Goal: Task Accomplishment & Management: Complete application form

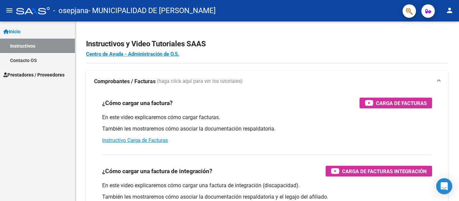
click at [33, 72] on span "Prestadores / Proveedores" at bounding box center [33, 74] width 61 height 7
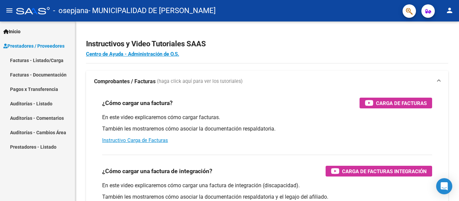
click at [42, 61] on link "Facturas - Listado/Carga" at bounding box center [37, 60] width 75 height 14
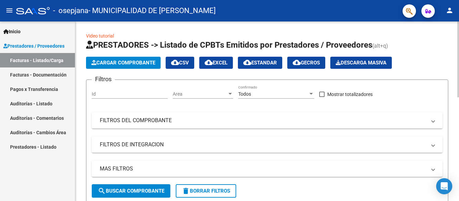
click at [104, 90] on div "Id" at bounding box center [130, 91] width 76 height 13
click at [161, 123] on mat-panel-title "FILTROS DEL COMPROBANTE" at bounding box center [263, 120] width 327 height 7
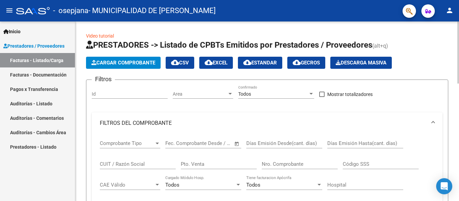
click at [161, 123] on mat-panel-title "FILTROS DEL COMPROBANTE" at bounding box center [263, 123] width 327 height 7
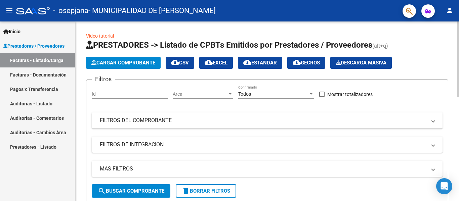
click at [113, 65] on span "Cargar Comprobante" at bounding box center [123, 63] width 64 height 6
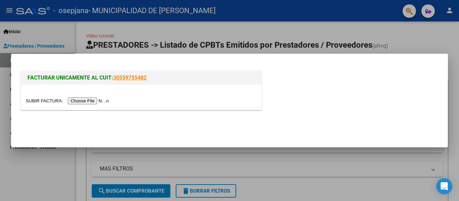
click at [86, 99] on input "file" at bounding box center [68, 100] width 85 height 7
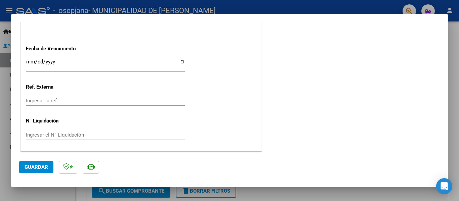
scroll to position [372, 0]
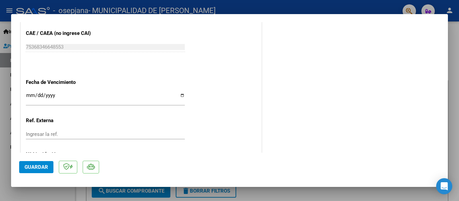
click at [30, 95] on input "Ingresar la fecha" at bounding box center [105, 98] width 159 height 11
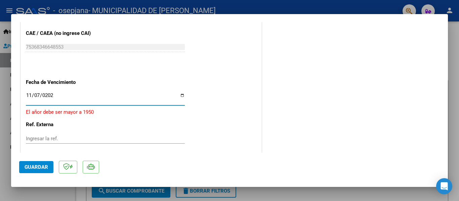
type input "[DATE]"
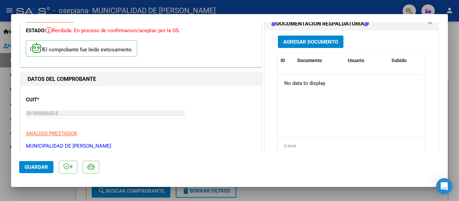
scroll to position [0, 0]
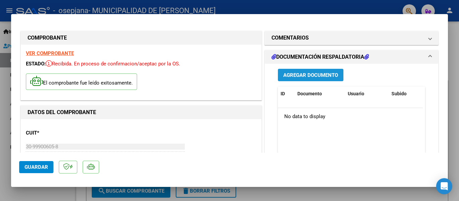
click at [309, 75] on span "Agregar Documento" at bounding box center [310, 75] width 55 height 6
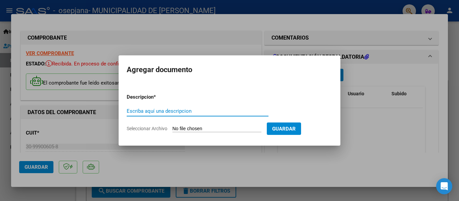
click at [175, 114] on input "Escriba aquí una descripcion" at bounding box center [198, 111] width 142 height 6
type input "10-2077"
click at [212, 130] on input "Seleccionar Archivo" at bounding box center [216, 129] width 89 height 6
type input "C:\fakepath\GOODYEAR 10-2077.pdf"
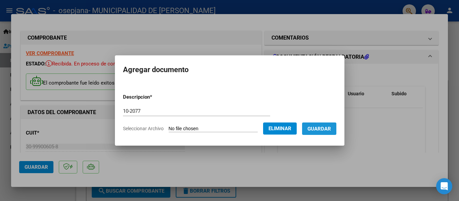
click at [329, 129] on span "Guardar" at bounding box center [319, 129] width 24 height 6
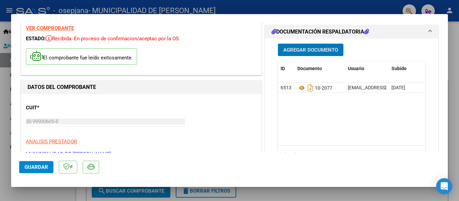
scroll to position [67, 0]
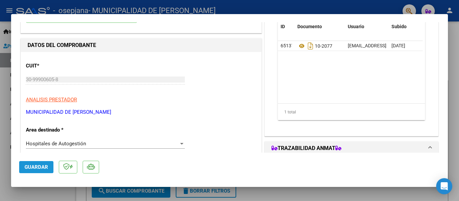
click at [42, 167] on span "Guardar" at bounding box center [37, 167] width 24 height 6
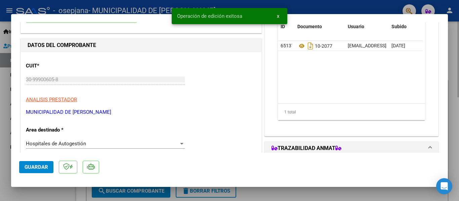
click at [282, 190] on div at bounding box center [229, 100] width 459 height 201
type input "$ 0,00"
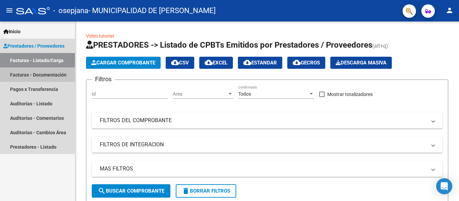
click at [39, 76] on link "Facturas - Documentación" at bounding box center [37, 75] width 75 height 14
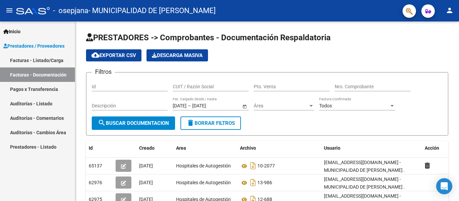
click at [43, 59] on link "Facturas - Listado/Carga" at bounding box center [37, 60] width 75 height 14
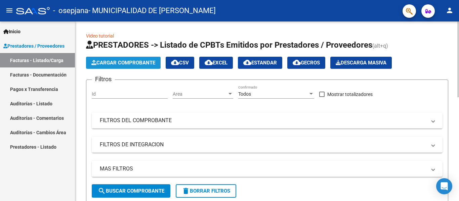
click at [125, 65] on span "Cargar Comprobante" at bounding box center [123, 63] width 64 height 6
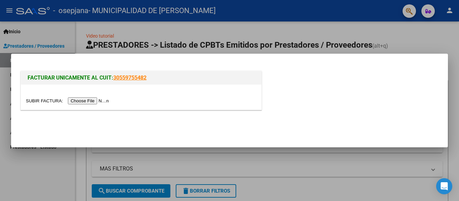
click at [100, 99] on input "file" at bounding box center [68, 100] width 85 height 7
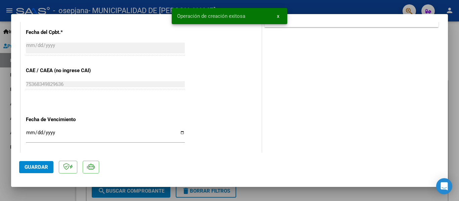
scroll to position [336, 0]
click at [28, 133] on input "Ingresar la fecha" at bounding box center [105, 134] width 159 height 11
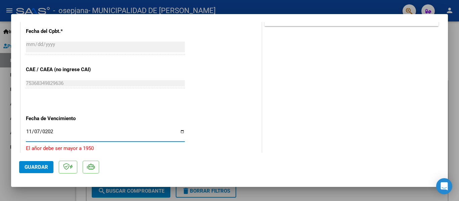
type input "[DATE]"
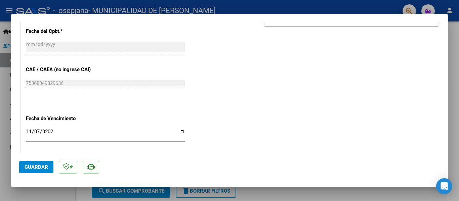
click at [215, 101] on div "CUIT * 30-99900605-8 Ingresar CUIT ANALISIS PRESTADOR MUNICIPALIDAD DE [PERSON_…" at bounding box center [141, 2] width 241 height 438
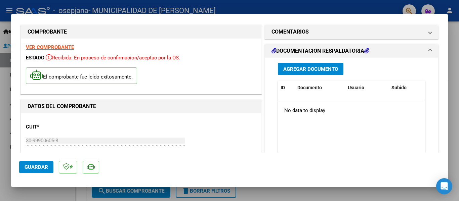
scroll to position [0, 0]
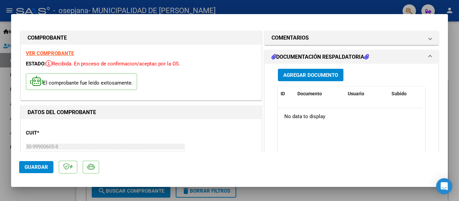
click at [292, 79] on button "Agregar Documento" at bounding box center [311, 75] width 66 height 12
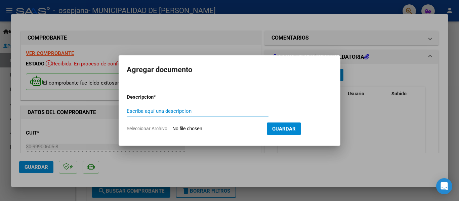
click at [159, 111] on input "Escriba aquí una descripcion" at bounding box center [198, 111] width 142 height 6
type input "10-2078"
click at [188, 126] on input "Seleccionar Archivo" at bounding box center [216, 129] width 89 height 6
type input "C:\fakepath\GOODYEAR 10-2078.pdf"
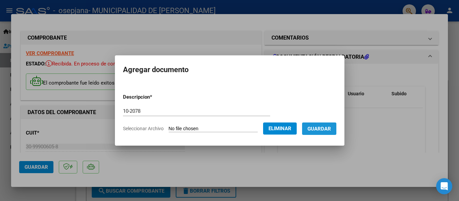
click at [331, 130] on span "Guardar" at bounding box center [319, 129] width 24 height 6
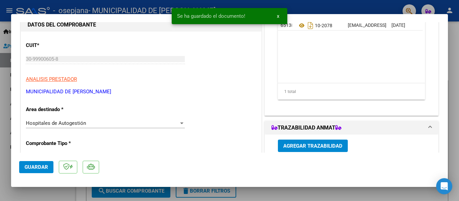
scroll to position [101, 0]
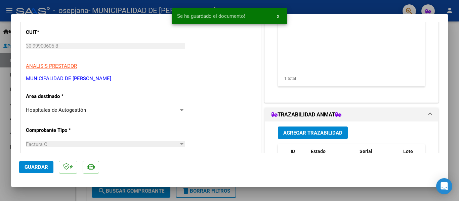
click at [32, 171] on button "Guardar" at bounding box center [36, 167] width 34 height 12
click at [304, 193] on div at bounding box center [229, 100] width 459 height 201
type input "$ 0,00"
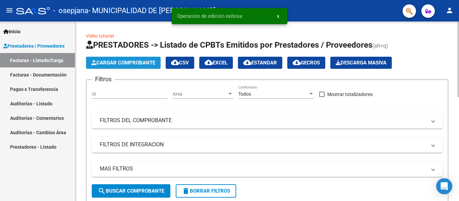
click at [122, 62] on span "Cargar Comprobante" at bounding box center [123, 63] width 64 height 6
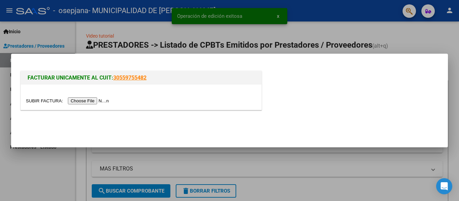
click at [94, 102] on input "file" at bounding box center [68, 100] width 85 height 7
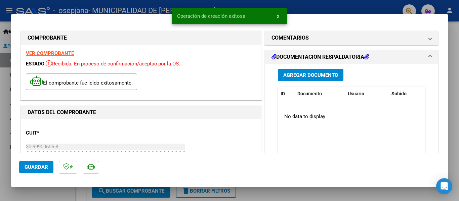
click at [306, 77] on span "Agregar Documento" at bounding box center [310, 75] width 55 height 6
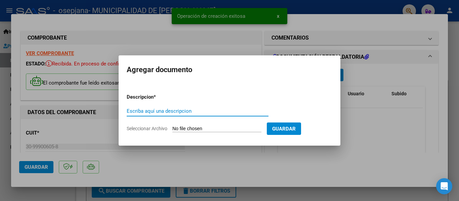
click at [165, 114] on input "Escriba aquí una descripcion" at bounding box center [198, 111] width 142 height 6
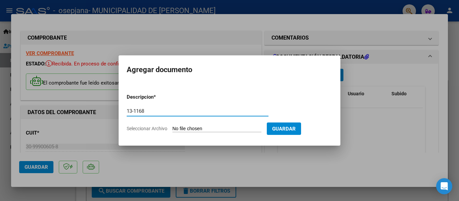
type input "13-1168"
click at [193, 130] on input "Seleccionar Archivo" at bounding box center [216, 129] width 89 height 6
type input "C:\fakepath\13-1168.pdf"
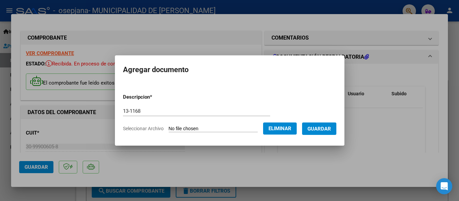
click at [331, 129] on span "Guardar" at bounding box center [319, 129] width 24 height 6
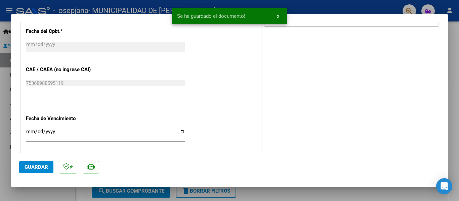
scroll to position [406, 0]
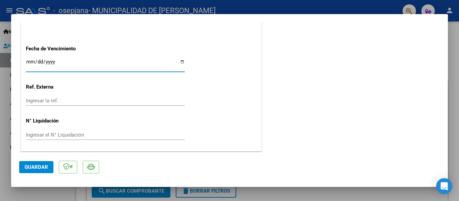
click at [29, 63] on input "Ingresar la fecha" at bounding box center [105, 64] width 159 height 11
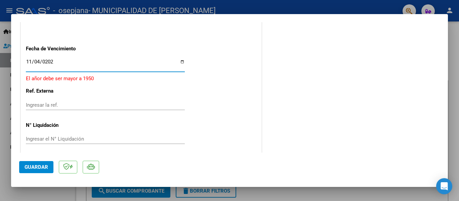
type input "[DATE]"
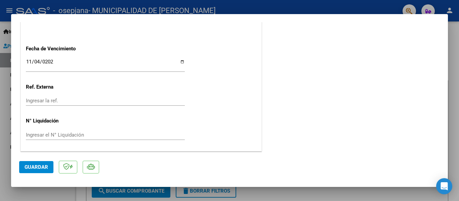
click at [37, 168] on span "Guardar" at bounding box center [37, 167] width 24 height 6
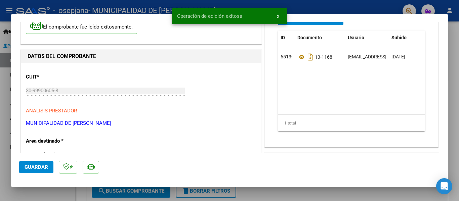
scroll to position [0, 0]
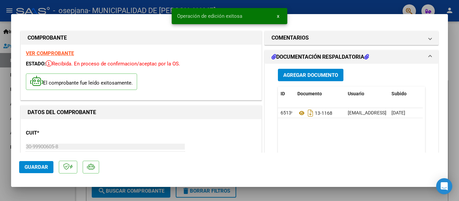
click at [316, 199] on div at bounding box center [229, 100] width 459 height 201
type input "$ 0,00"
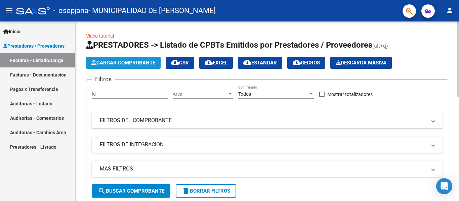
click at [117, 60] on span "Cargar Comprobante" at bounding box center [123, 63] width 64 height 6
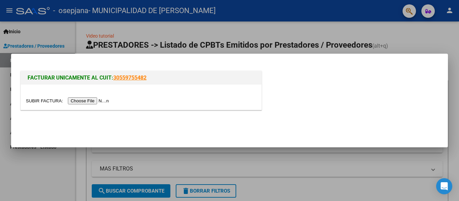
click at [89, 101] on input "file" at bounding box center [68, 100] width 85 height 7
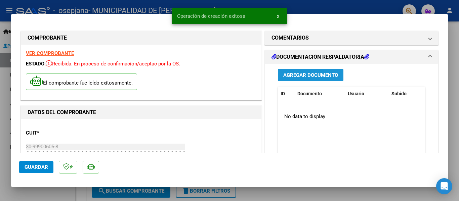
click at [297, 77] on span "Agregar Documento" at bounding box center [310, 75] width 55 height 6
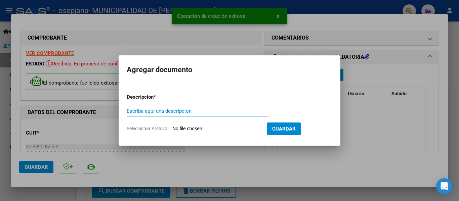
click at [147, 113] on input "Escriba aquí una descripcion" at bounding box center [198, 111] width 142 height 6
type input "15-1098"
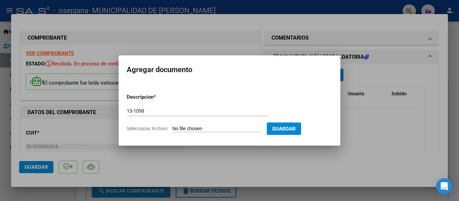
click at [195, 127] on input "Seleccionar Archivo" at bounding box center [216, 129] width 89 height 6
type input "C:\fakepath\GOODYEAR 15-1098.pdf"
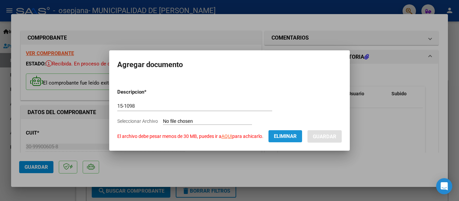
click at [280, 135] on span "Eliminar" at bounding box center [285, 136] width 23 height 6
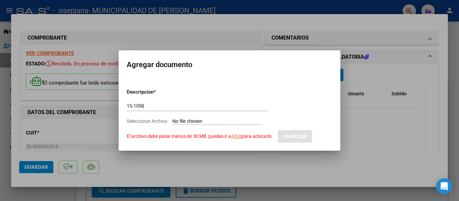
click at [208, 123] on input "Seleccionar Archivo El archivo debe pesar menos de 30 MB, puedes ir a AQUI para…" at bounding box center [216, 122] width 89 height 6
type input "C:\fakepath\GOODYEAR 15-1098_.pdf"
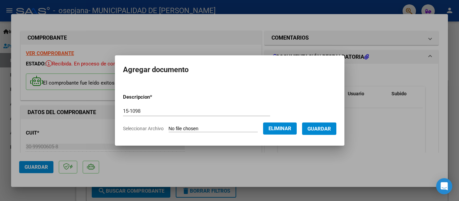
click at [329, 129] on span "Guardar" at bounding box center [319, 129] width 24 height 6
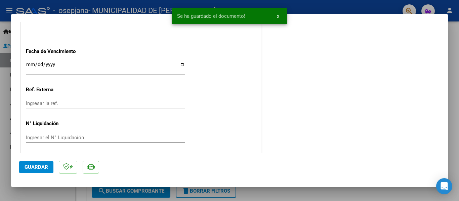
scroll to position [406, 0]
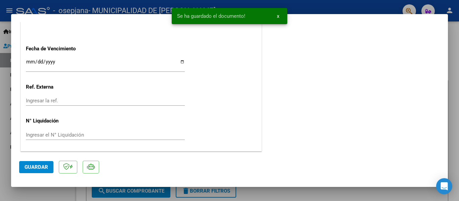
click at [30, 64] on input "Ingresar la fecha" at bounding box center [105, 64] width 159 height 11
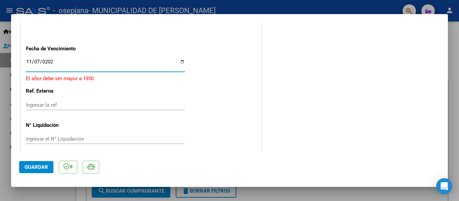
type input "[DATE]"
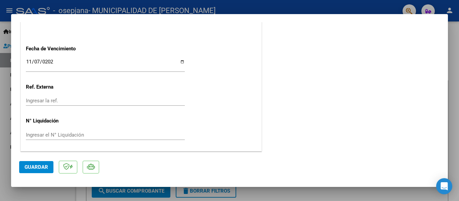
click at [36, 166] on span "Guardar" at bounding box center [37, 167] width 24 height 6
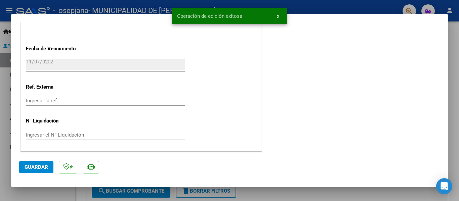
click at [327, 193] on div at bounding box center [229, 100] width 459 height 201
type input "$ 0,00"
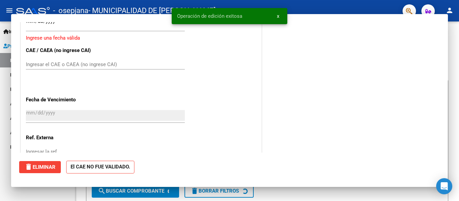
scroll to position [457, 0]
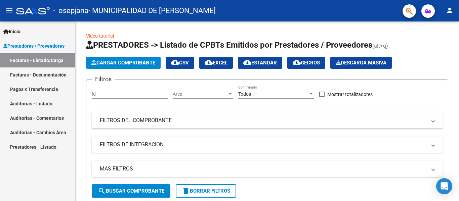
click at [53, 71] on link "Facturas - Documentación" at bounding box center [37, 75] width 75 height 14
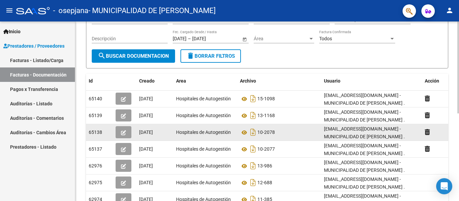
scroll to position [34, 0]
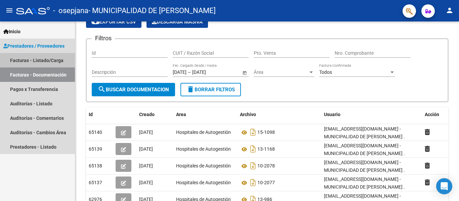
click at [41, 58] on link "Facturas - Listado/Carga" at bounding box center [37, 60] width 75 height 14
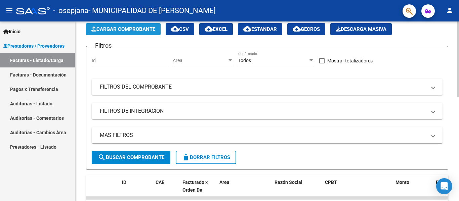
click at [127, 31] on span "Cargar Comprobante" at bounding box center [123, 29] width 64 height 6
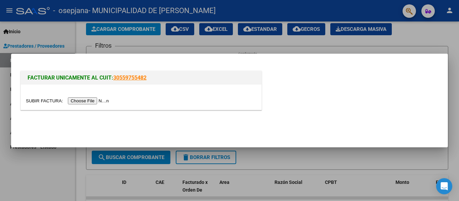
click at [98, 98] on input "file" at bounding box center [68, 100] width 85 height 7
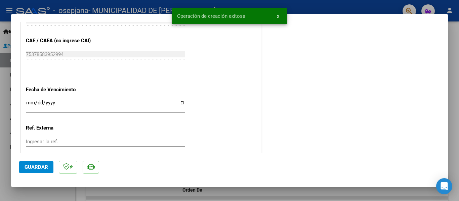
scroll to position [370, 0]
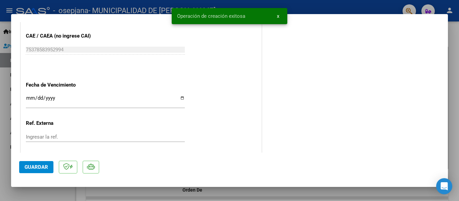
click at [30, 97] on input "Ingresar la fecha" at bounding box center [105, 100] width 159 height 11
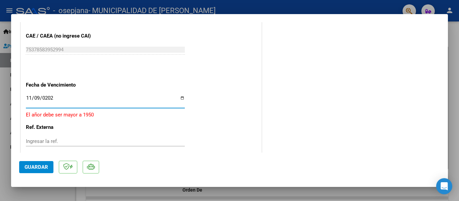
type input "[DATE]"
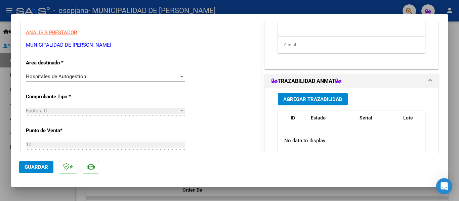
scroll to position [0, 0]
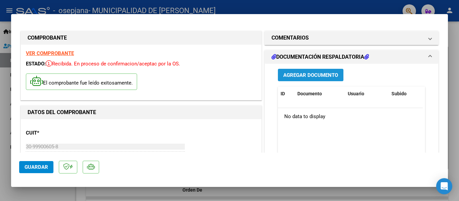
click at [310, 74] on span "Agregar Documento" at bounding box center [310, 75] width 55 height 6
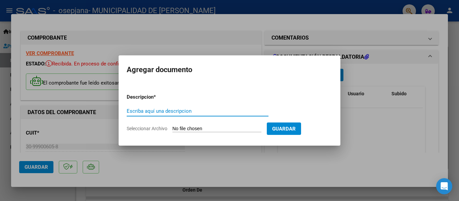
click at [170, 113] on input "Escriba aquí una descripcion" at bounding box center [198, 111] width 142 height 6
type input "10-2080"
click at [194, 127] on input "Seleccionar Archivo" at bounding box center [216, 129] width 89 height 6
type input "C:\fakepath\GOODYEAR 10-2080.pdf"
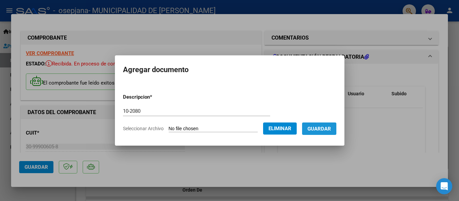
click at [327, 132] on button "Guardar" at bounding box center [319, 129] width 34 height 12
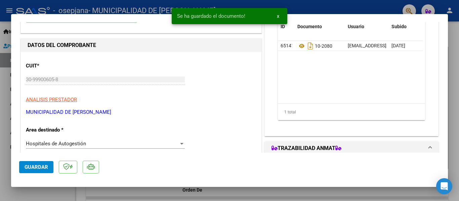
scroll to position [202, 0]
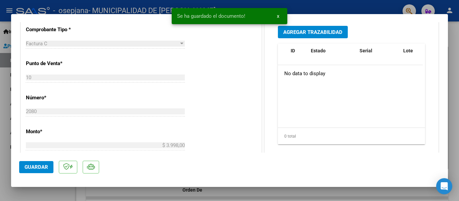
click at [36, 170] on span "Guardar" at bounding box center [37, 167] width 24 height 6
click at [318, 192] on div at bounding box center [229, 100] width 459 height 201
type input "$ 0,00"
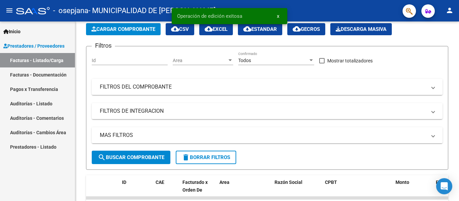
click at [44, 76] on link "Facturas - Documentación" at bounding box center [37, 75] width 75 height 14
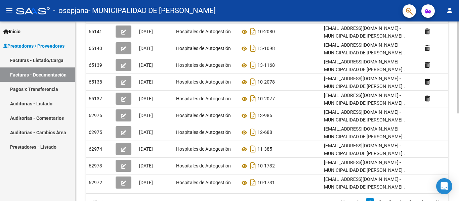
scroll to position [136, 0]
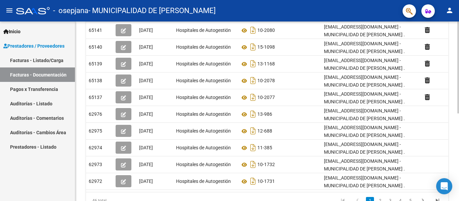
click at [454, 103] on div at bounding box center [458, 139] width 2 height 92
